Goal: Transaction & Acquisition: Purchase product/service

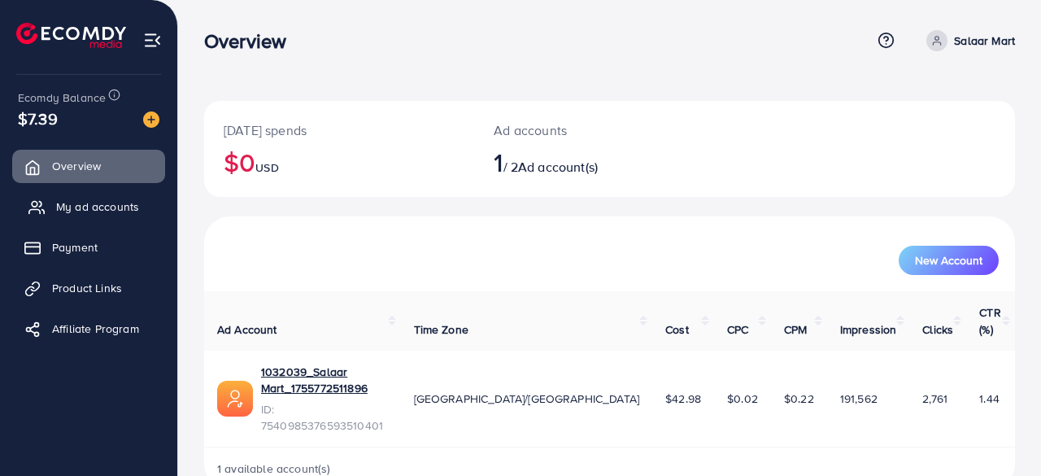
click at [72, 205] on span "My ad accounts" at bounding box center [97, 206] width 83 height 16
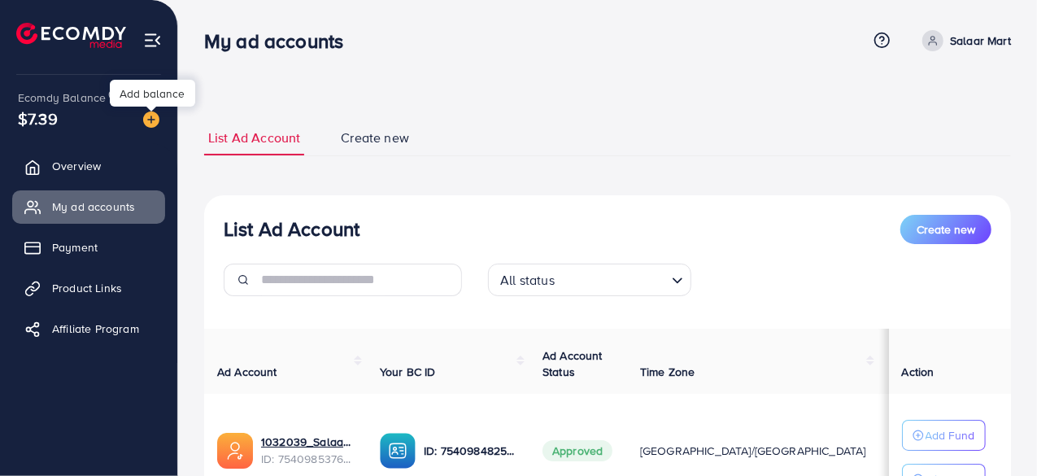
click at [143, 119] on img at bounding box center [151, 119] width 16 height 16
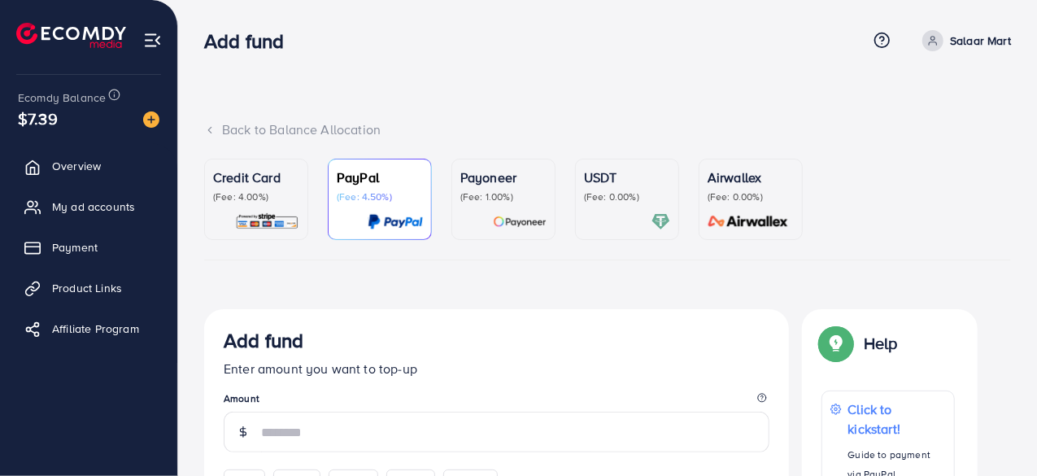
click at [150, 116] on img at bounding box center [151, 119] width 16 height 16
click at [621, 183] on p "USDT" at bounding box center [627, 177] width 86 height 20
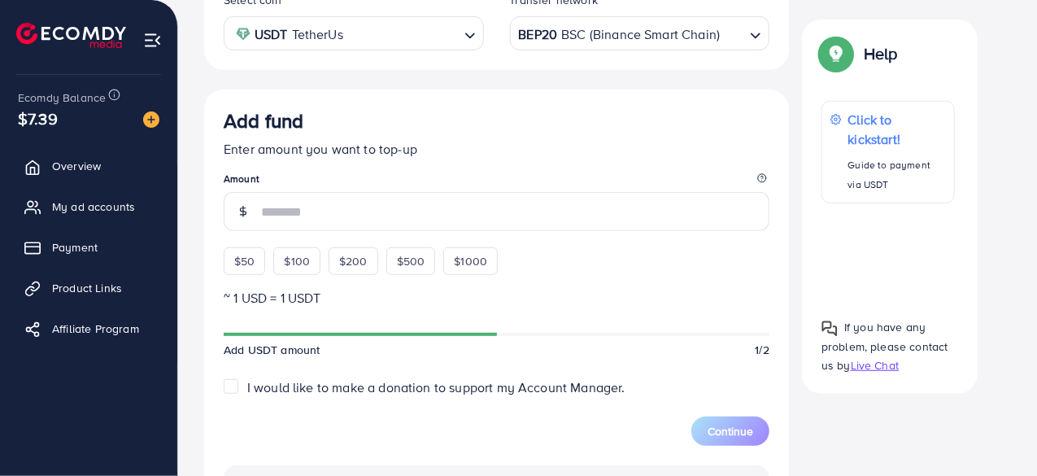
scroll to position [339, 0]
click at [250, 259] on span "$50" at bounding box center [244, 260] width 20 height 16
type input "**"
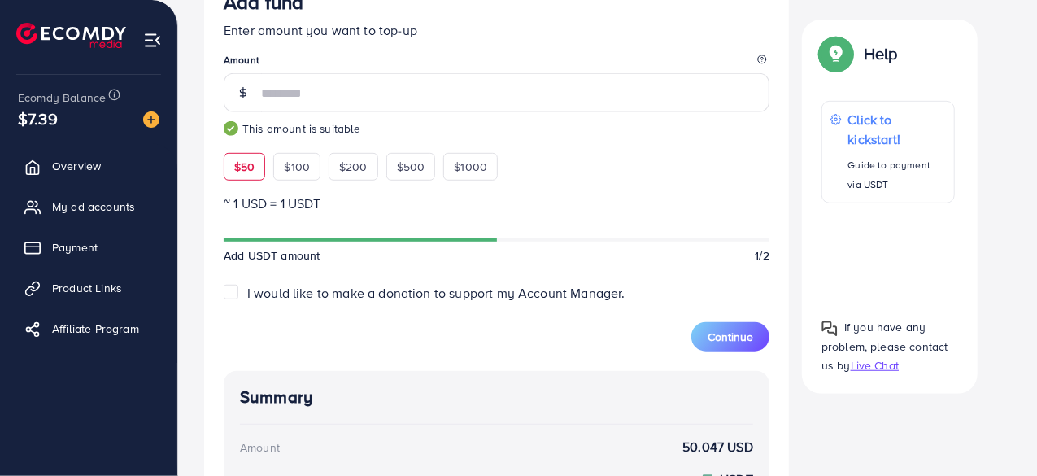
scroll to position [458, 0]
click at [737, 331] on span "Continue" at bounding box center [730, 336] width 46 height 16
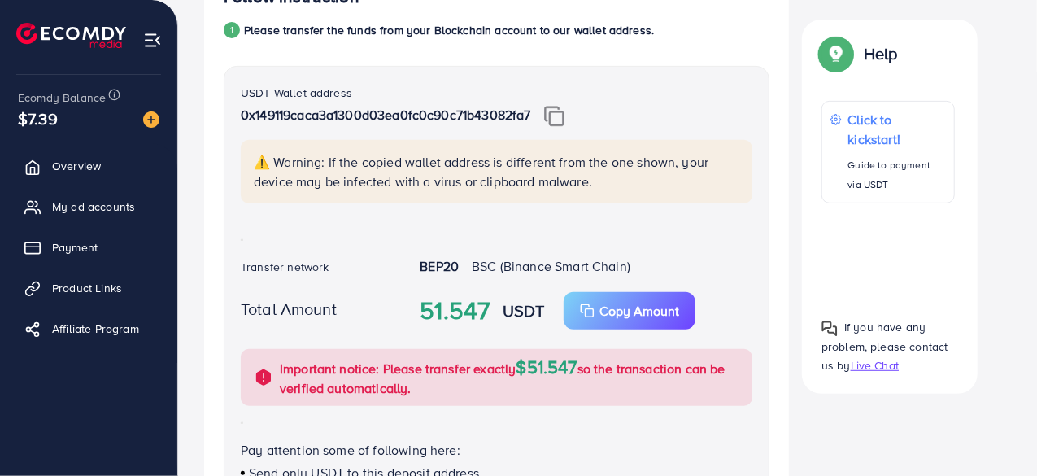
scroll to position [333, 0]
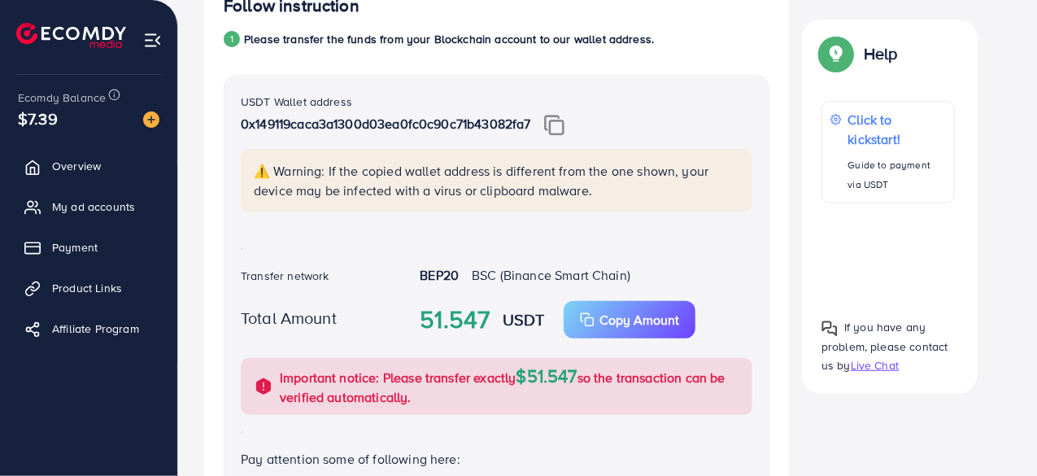
click at [559, 118] on img at bounding box center [554, 125] width 20 height 21
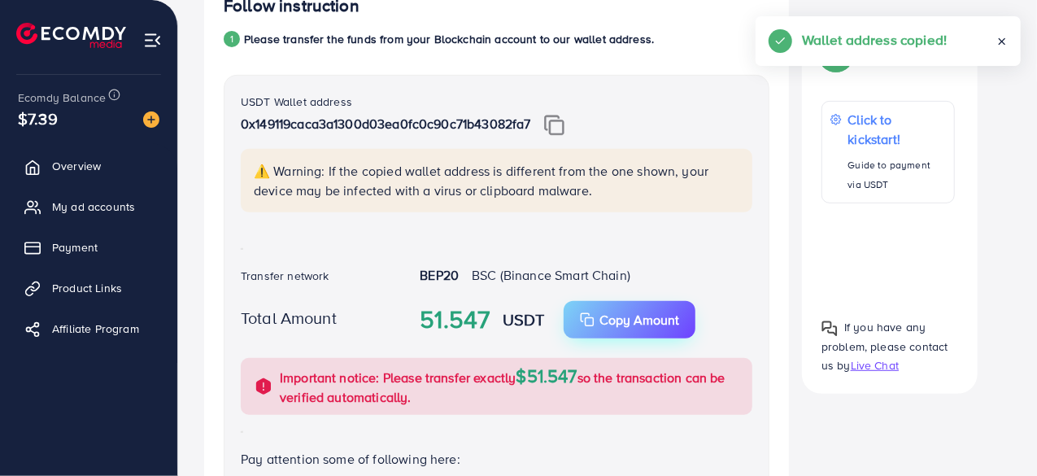
click at [651, 318] on p "Copy Amount" at bounding box center [639, 320] width 80 height 20
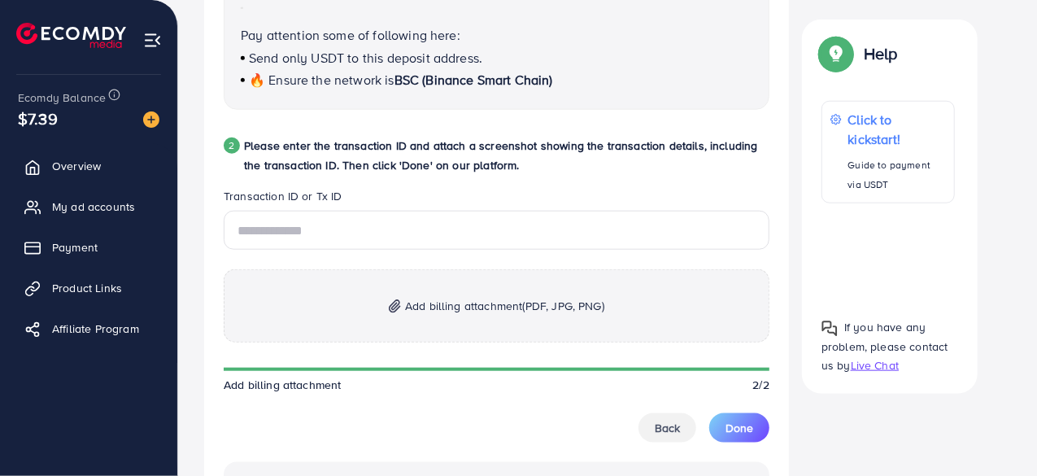
scroll to position [755, 0]
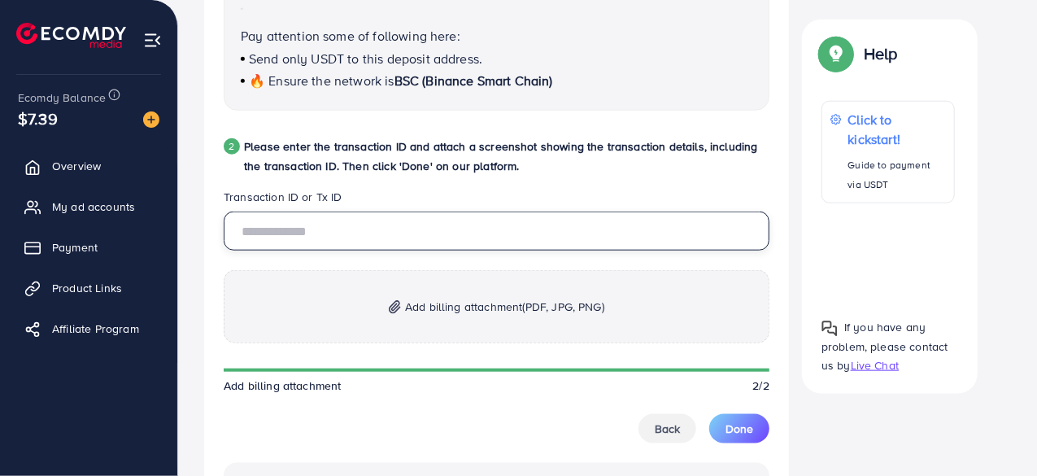
click at [379, 231] on input "text" at bounding box center [497, 230] width 546 height 39
paste input "**********"
type input "**********"
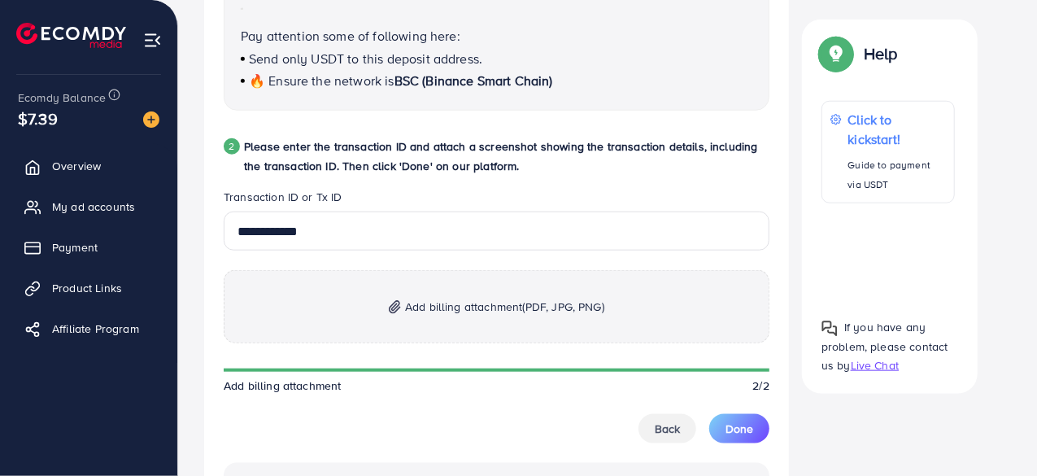
click at [400, 297] on p "Add billing attachment (PDF, JPG, PNG)" at bounding box center [497, 306] width 546 height 73
click at [428, 291] on p "Add billing attachment (PDF, JPG, PNG)" at bounding box center [497, 306] width 546 height 73
click at [463, 311] on span "Add billing attachment (PDF, JPG, PNG)" at bounding box center [504, 307] width 199 height 20
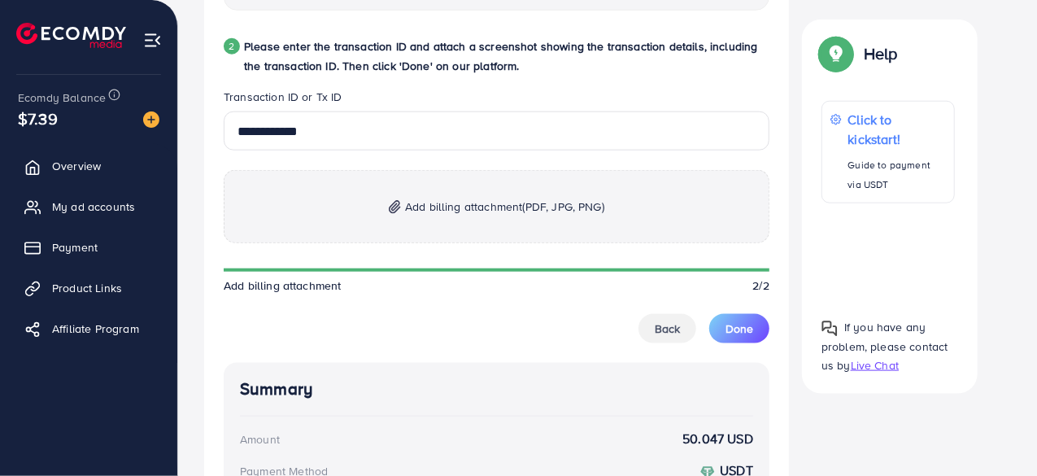
scroll to position [826, 0]
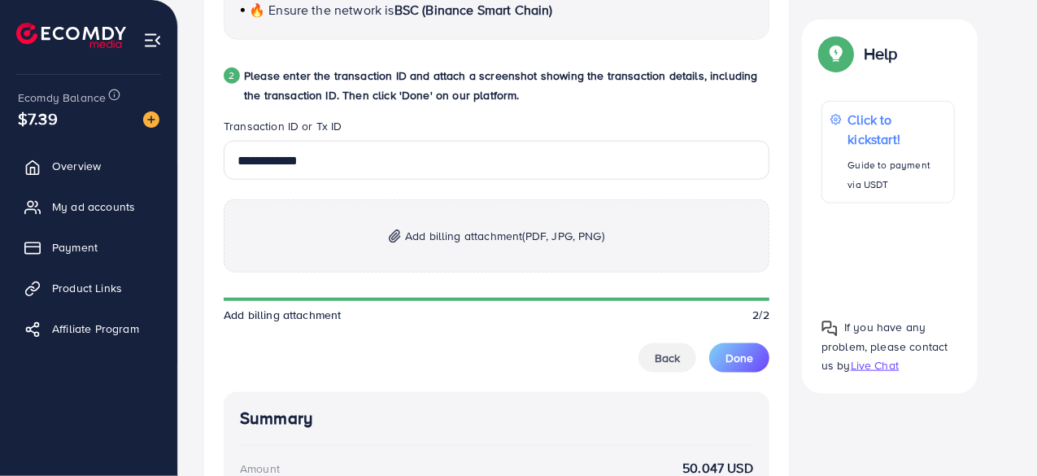
click at [405, 238] on span "Add billing attachment (PDF, JPG, PNG)" at bounding box center [504, 236] width 199 height 20
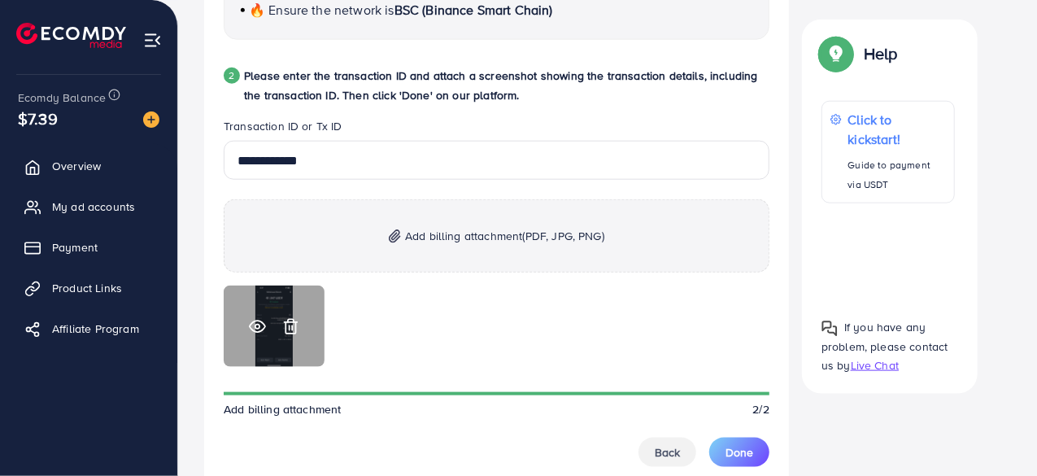
click at [255, 320] on icon at bounding box center [257, 326] width 17 height 17
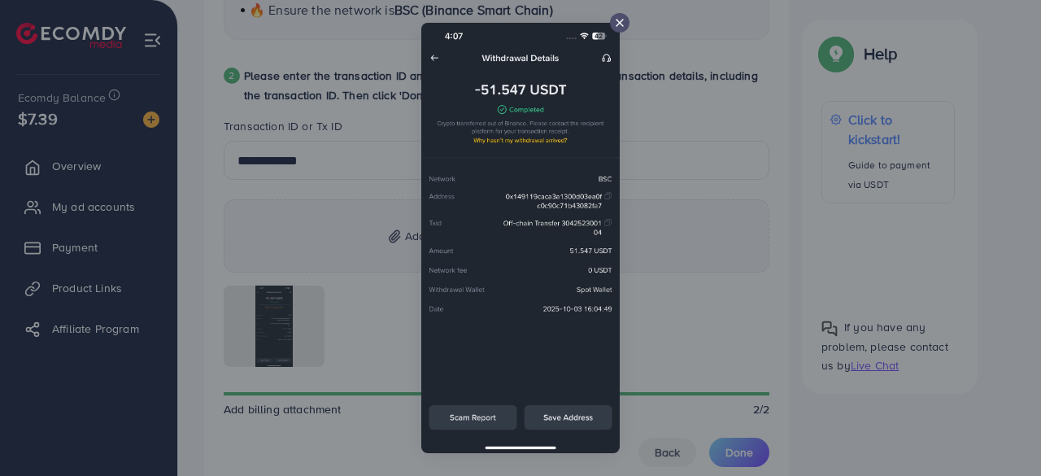
click at [620, 22] on line at bounding box center [619, 23] width 7 height 7
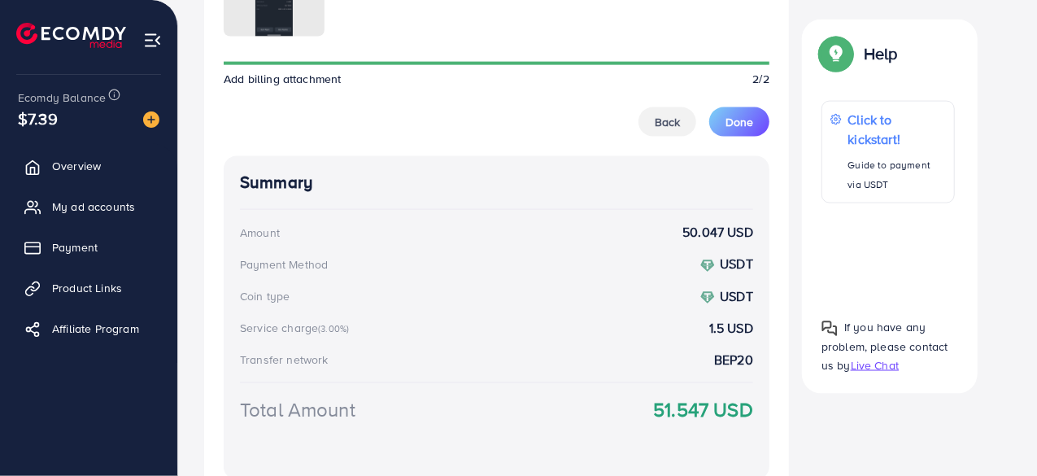
scroll to position [1175, 0]
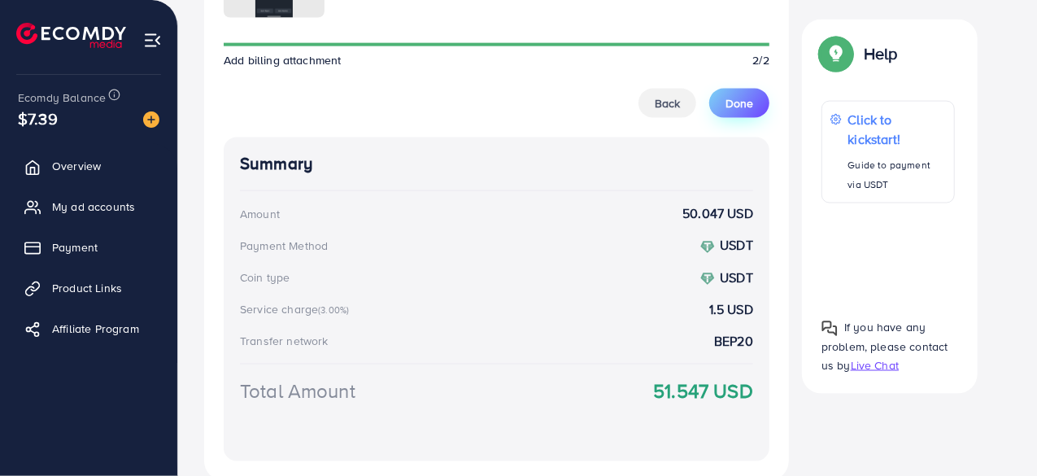
click at [738, 95] on span "Done" at bounding box center [739, 103] width 28 height 16
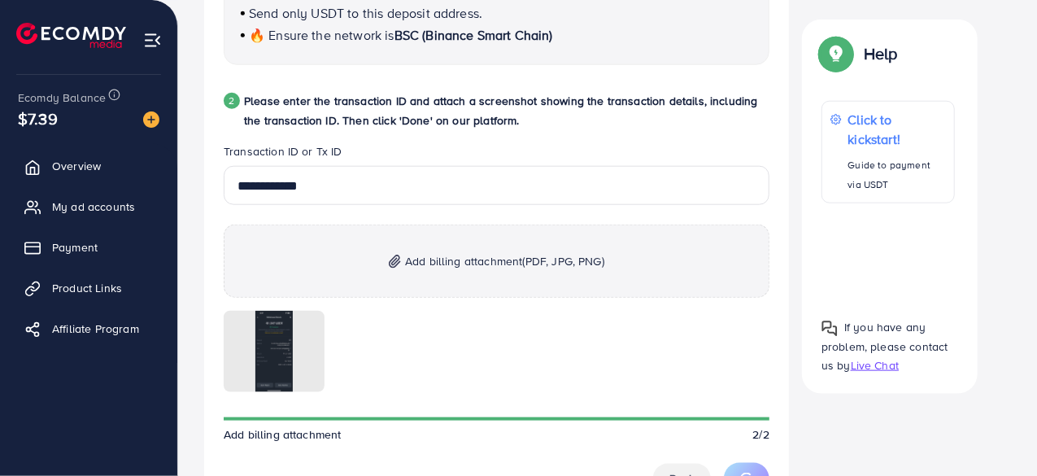
scroll to position [798, 0]
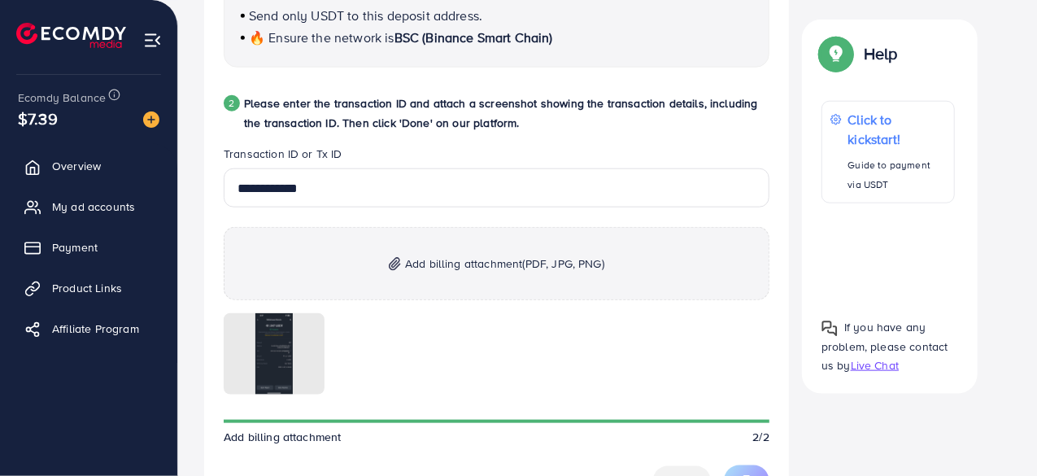
click at [477, 100] on p "Please enter the transaction ID and attach a screenshot showing the transaction…" at bounding box center [506, 112] width 525 height 39
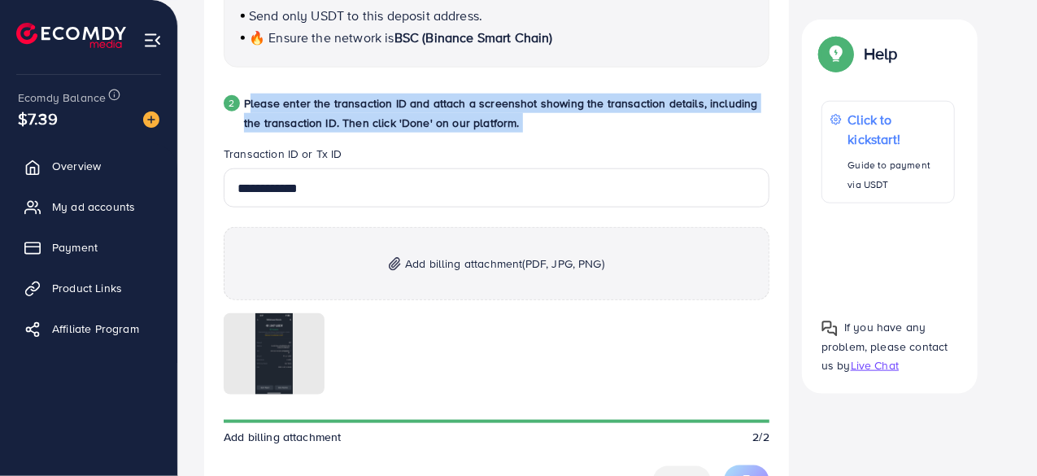
click at [477, 100] on p "Please enter the transaction ID and attach a screenshot showing the transaction…" at bounding box center [506, 112] width 525 height 39
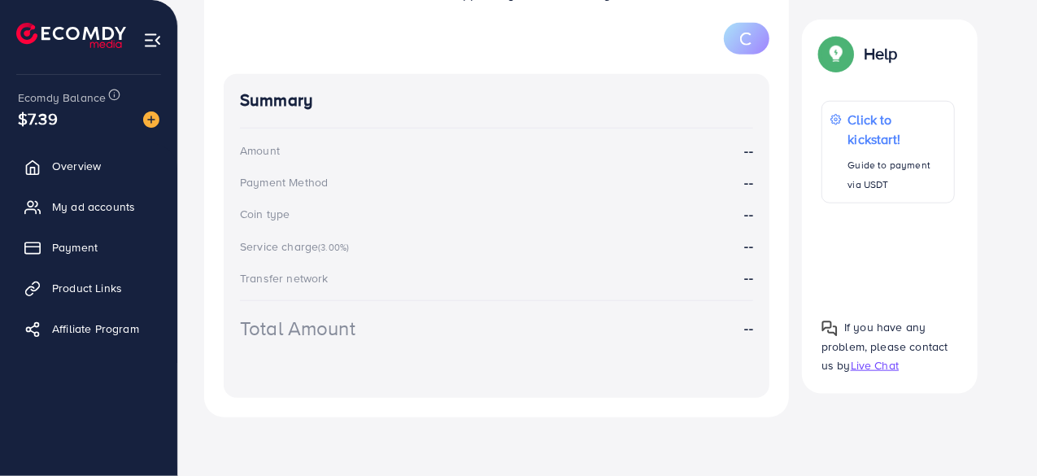
scroll to position [311, 0]
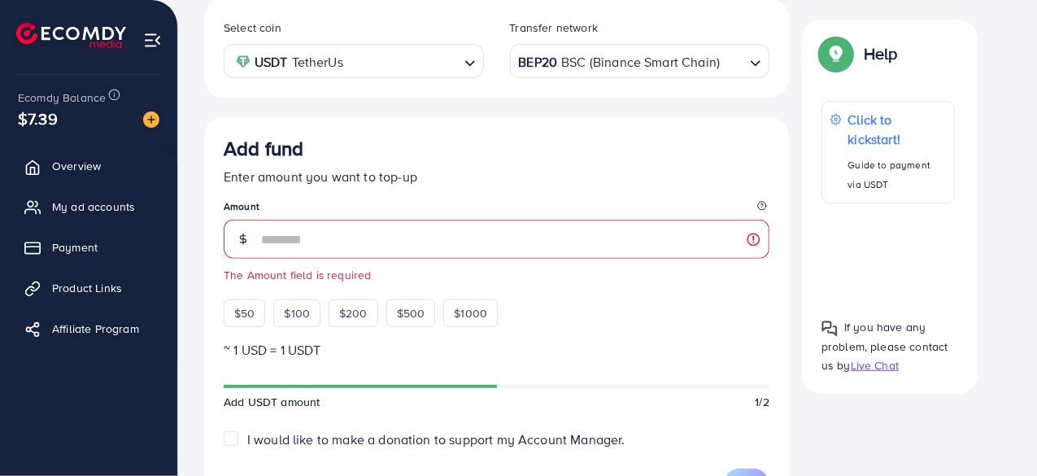
click at [527, 141] on div "Add fund" at bounding box center [497, 152] width 546 height 30
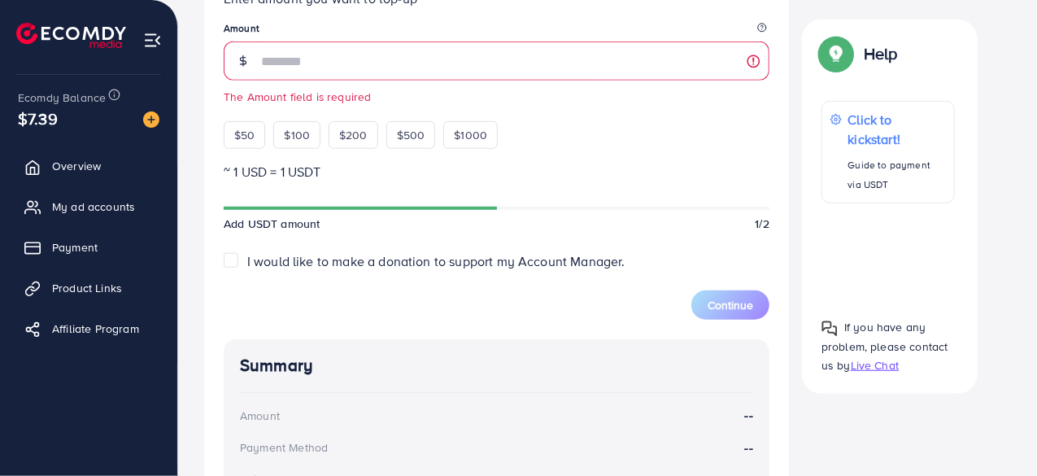
scroll to position [0, 0]
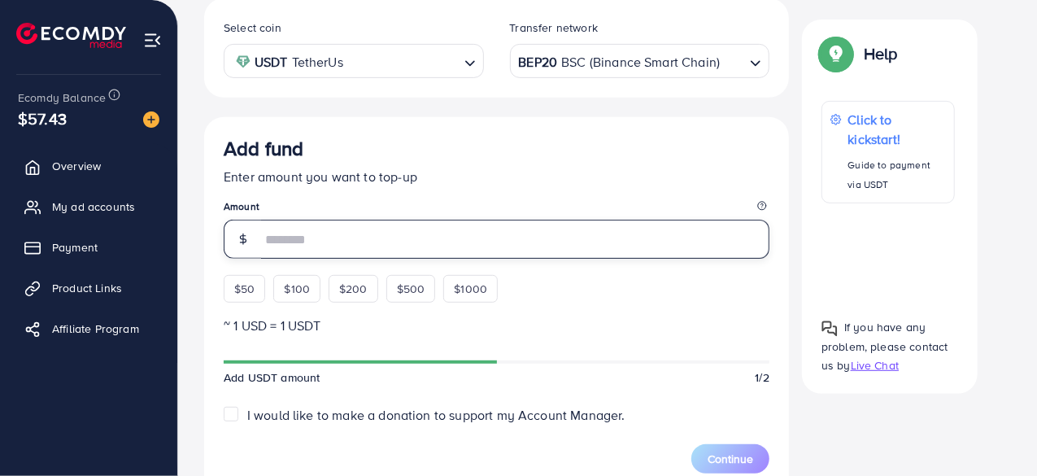
scroll to position [311, 0]
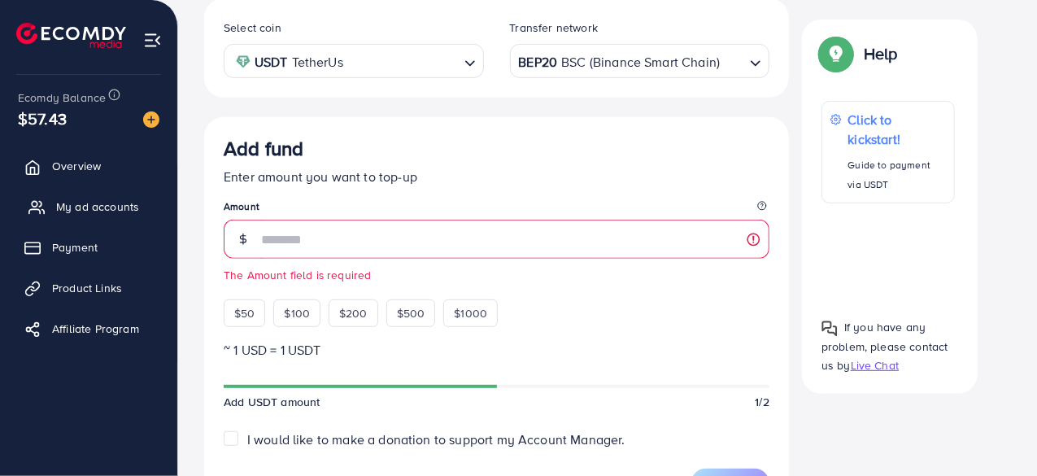
click at [99, 205] on span "My ad accounts" at bounding box center [97, 206] width 83 height 16
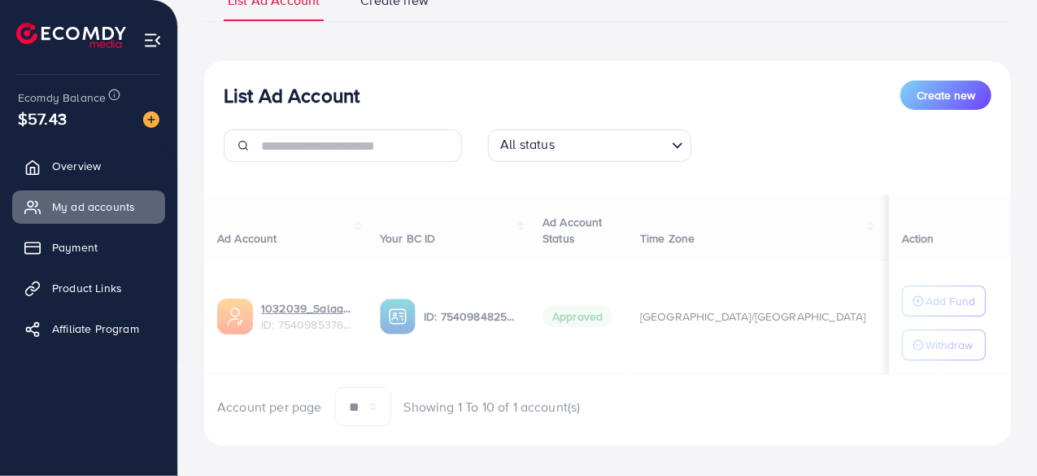
scroll to position [143, 0]
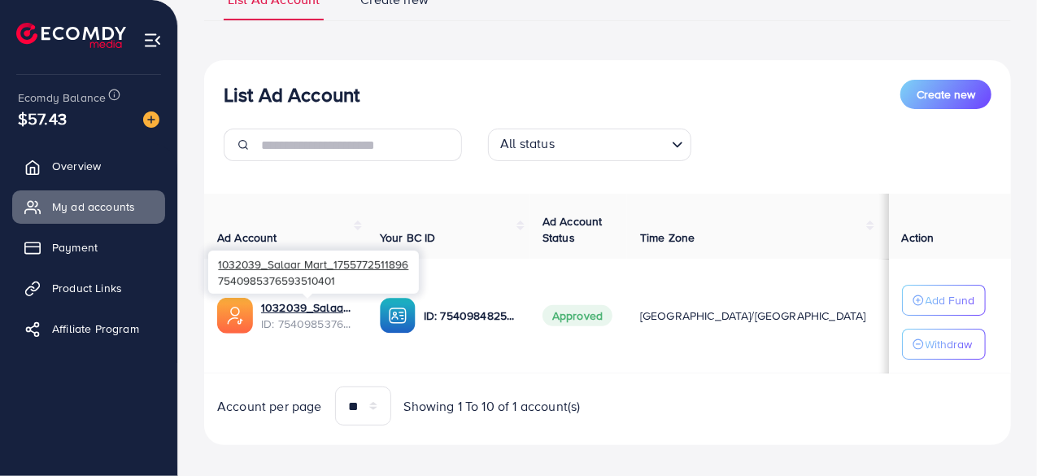
click at [311, 317] on span "ID: 7540985376593510401" at bounding box center [307, 323] width 93 height 16
click at [311, 307] on link "1032039_Salaar Mart_1755772511896" at bounding box center [307, 307] width 93 height 16
click at [291, 303] on link "1032039_Salaar Mart_1755772511896" at bounding box center [307, 307] width 93 height 16
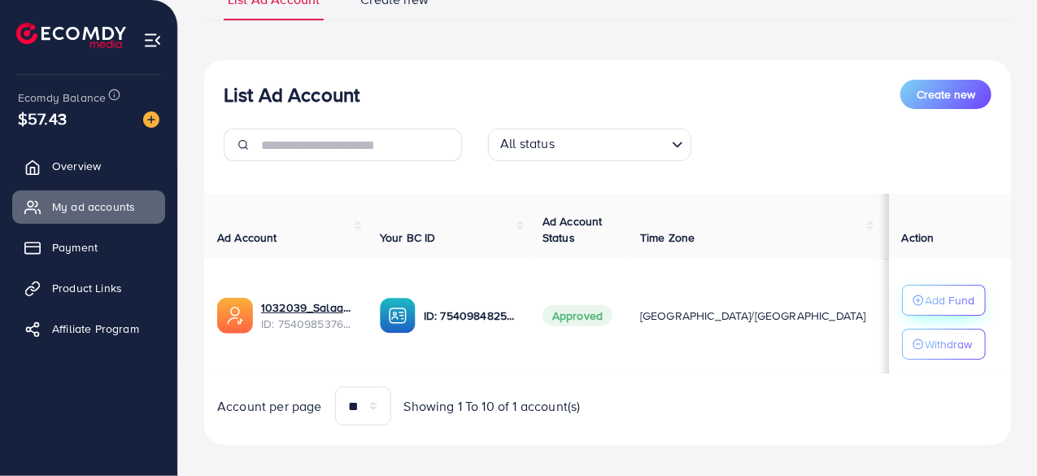
click at [919, 288] on button "Add Fund" at bounding box center [944, 300] width 84 height 31
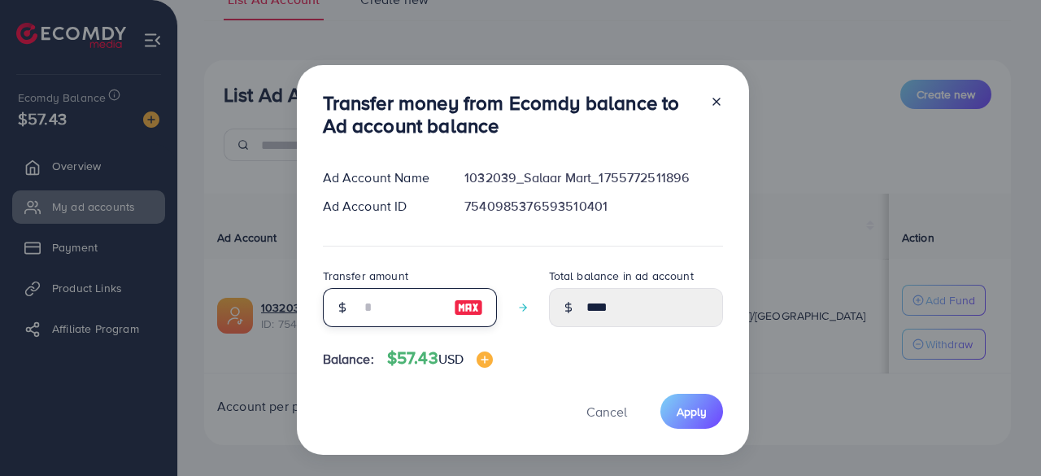
click at [403, 307] on input "number" at bounding box center [400, 307] width 81 height 39
type input "*"
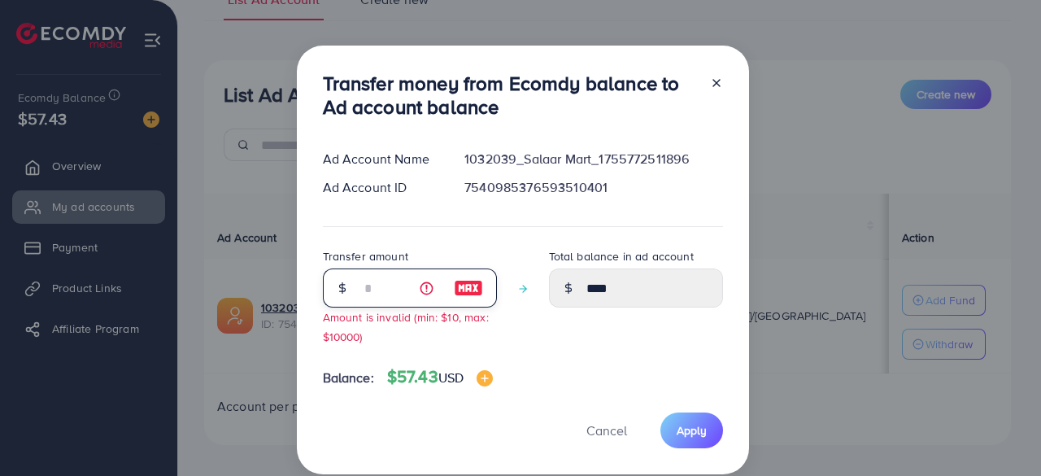
type input "****"
type input "**"
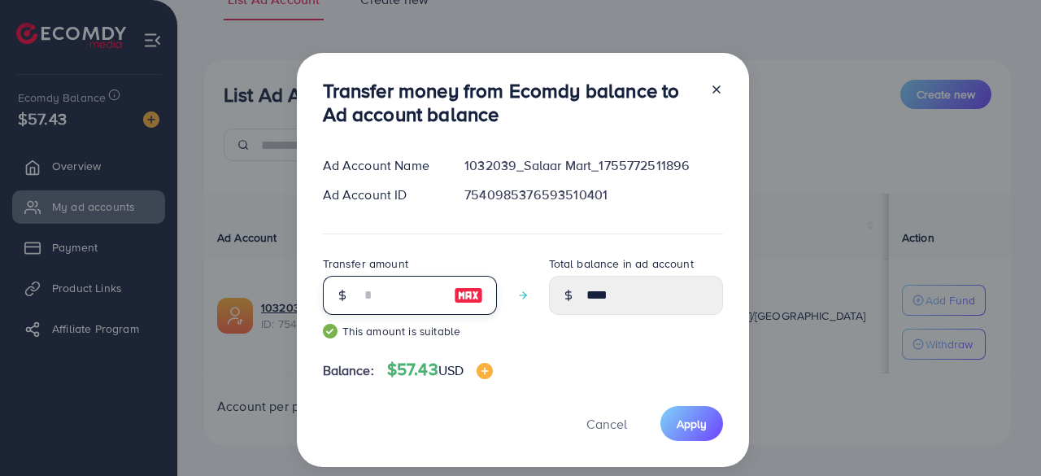
type input "*****"
type input "**"
click at [689, 417] on span "Apply" at bounding box center [691, 423] width 30 height 16
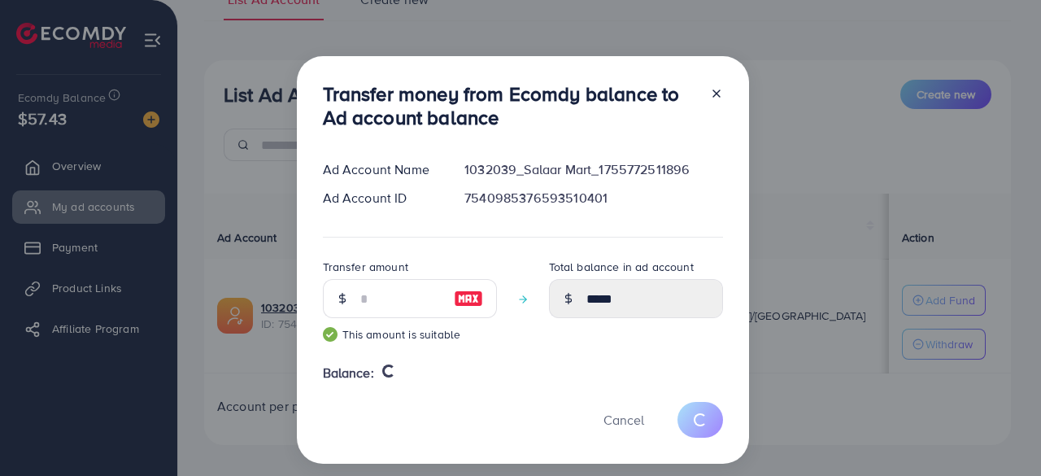
type input "****"
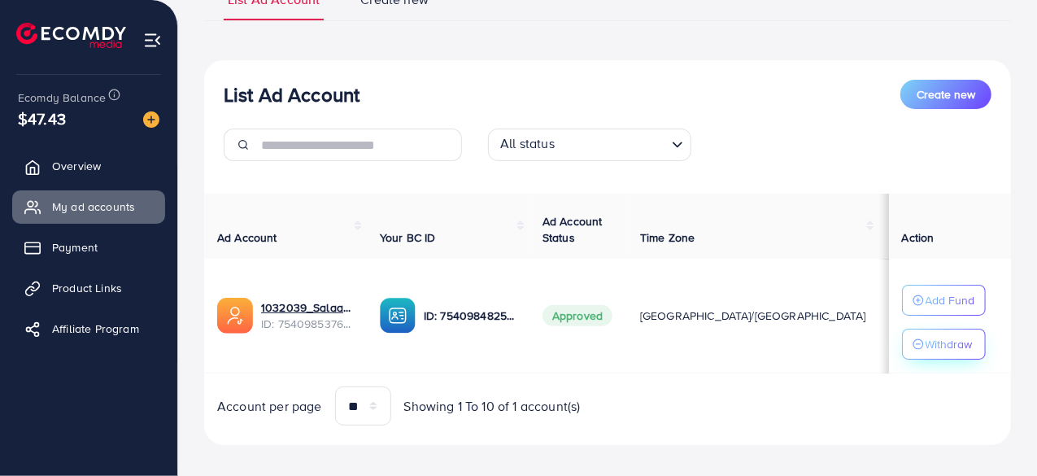
click at [938, 337] on p "Withdraw" at bounding box center [948, 344] width 47 height 20
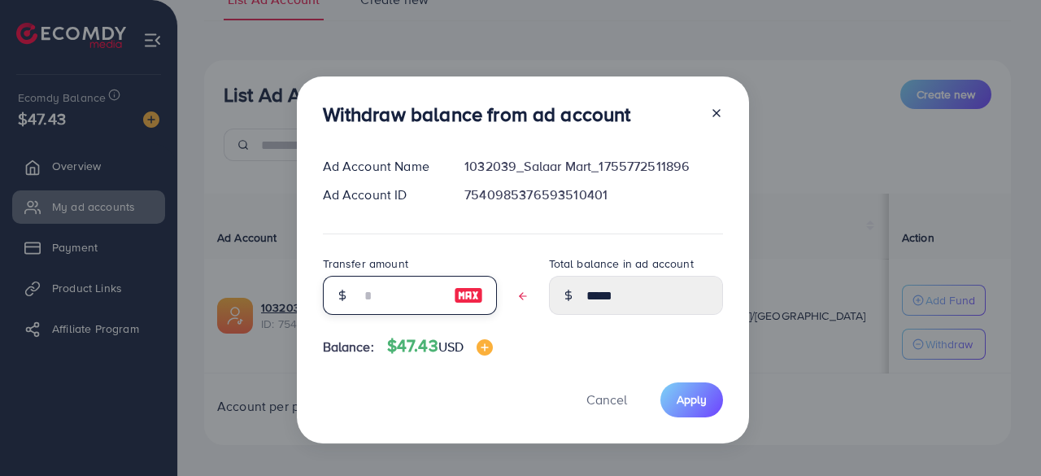
click at [405, 295] on input "text" at bounding box center [400, 295] width 81 height 39
type input "*"
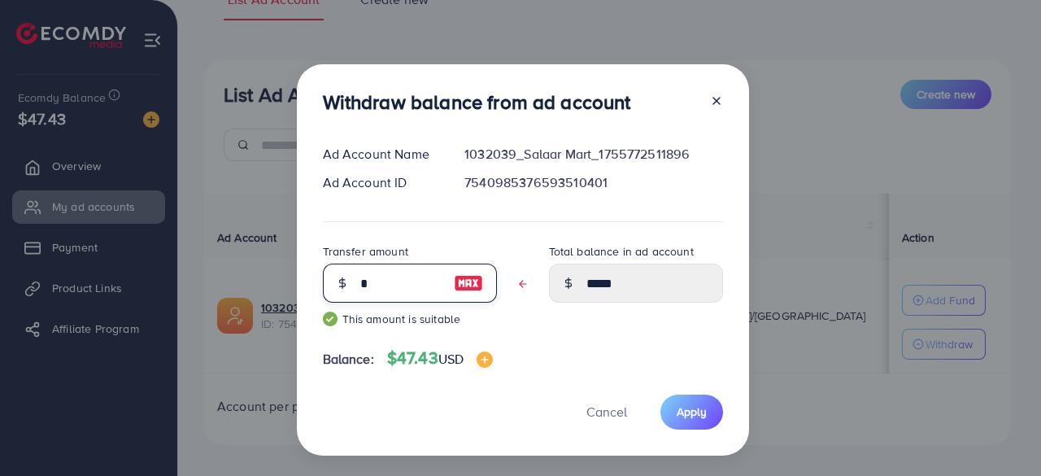
type input "****"
type input "*"
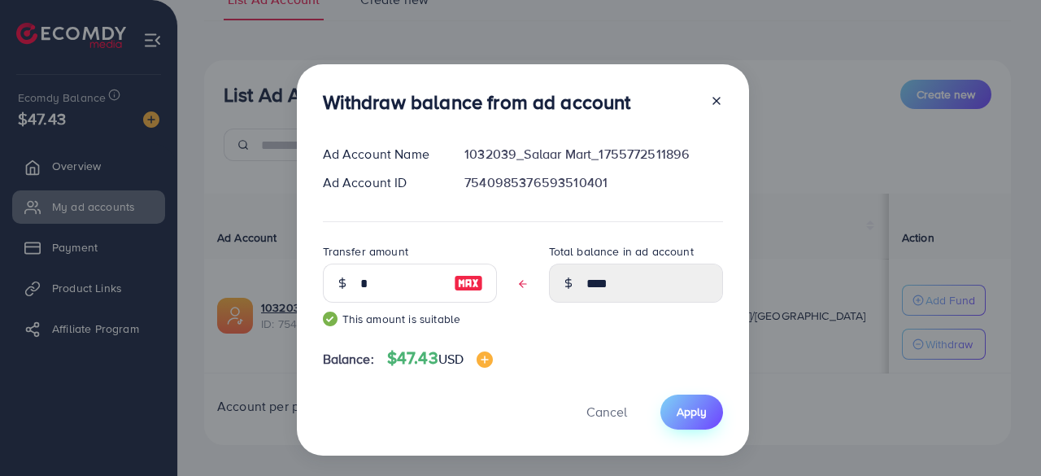
click at [709, 402] on button "Apply" at bounding box center [691, 411] width 63 height 35
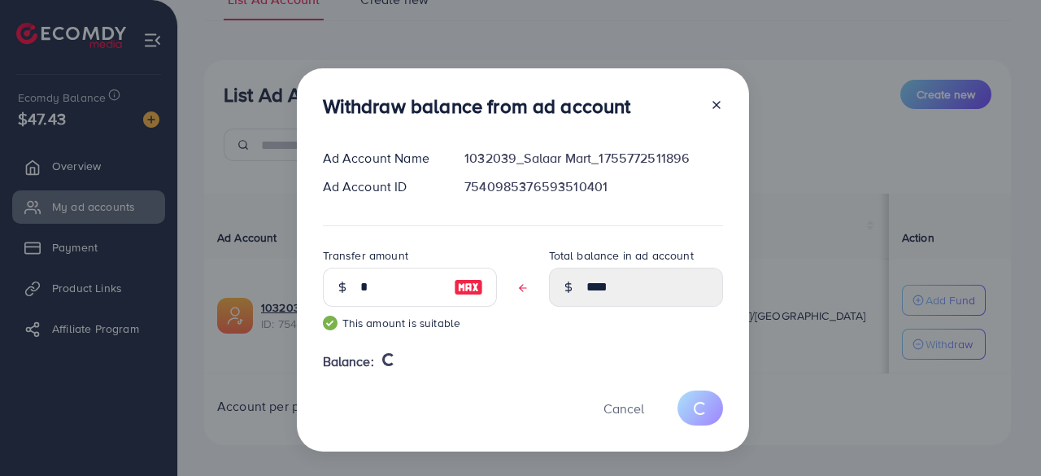
type input "*****"
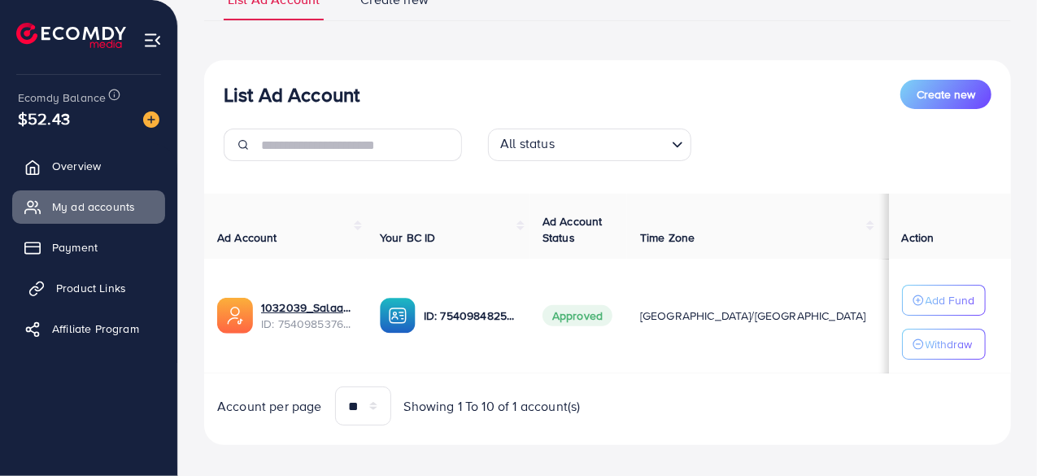
click at [68, 285] on span "Product Links" at bounding box center [91, 288] width 70 height 16
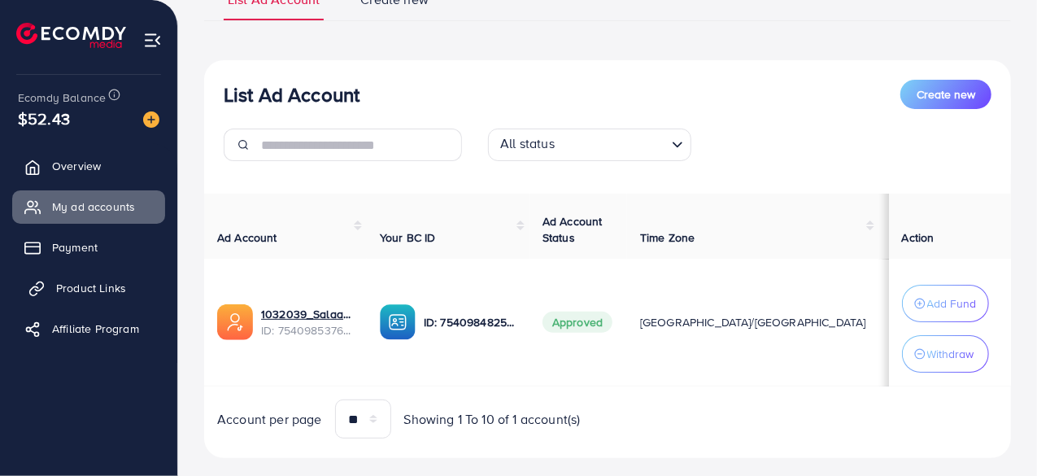
click at [68, 285] on span "Product Links" at bounding box center [91, 288] width 70 height 16
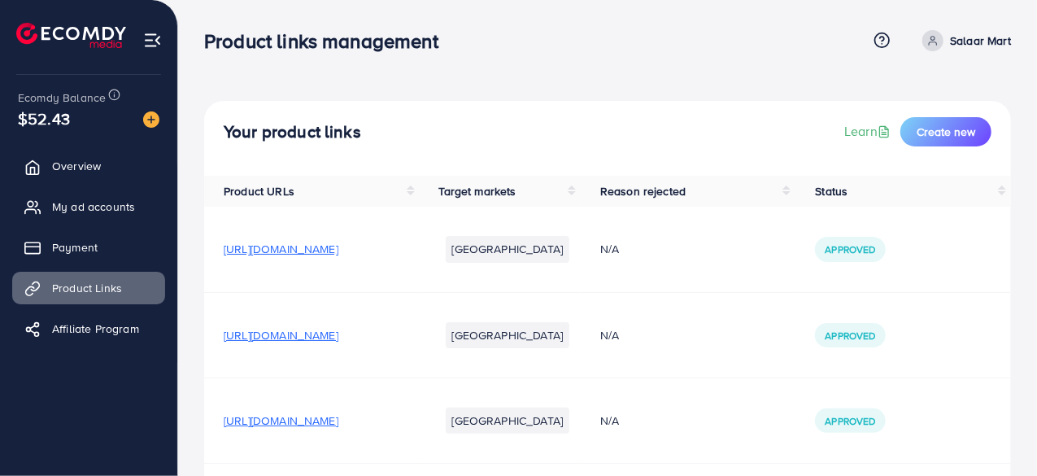
scroll to position [145, 0]
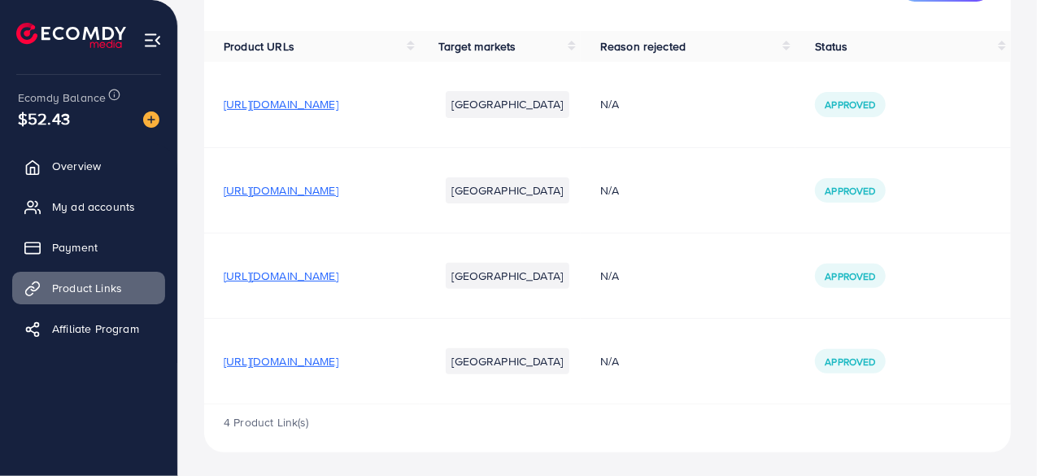
click at [338, 361] on span "[URL][DOMAIN_NAME]" at bounding box center [281, 361] width 115 height 16
click at [309, 365] on span "[URL][DOMAIN_NAME]" at bounding box center [281, 361] width 115 height 16
click at [324, 271] on span "[URL][DOMAIN_NAME]" at bounding box center [281, 275] width 115 height 16
